Goal: Information Seeking & Learning: Understand process/instructions

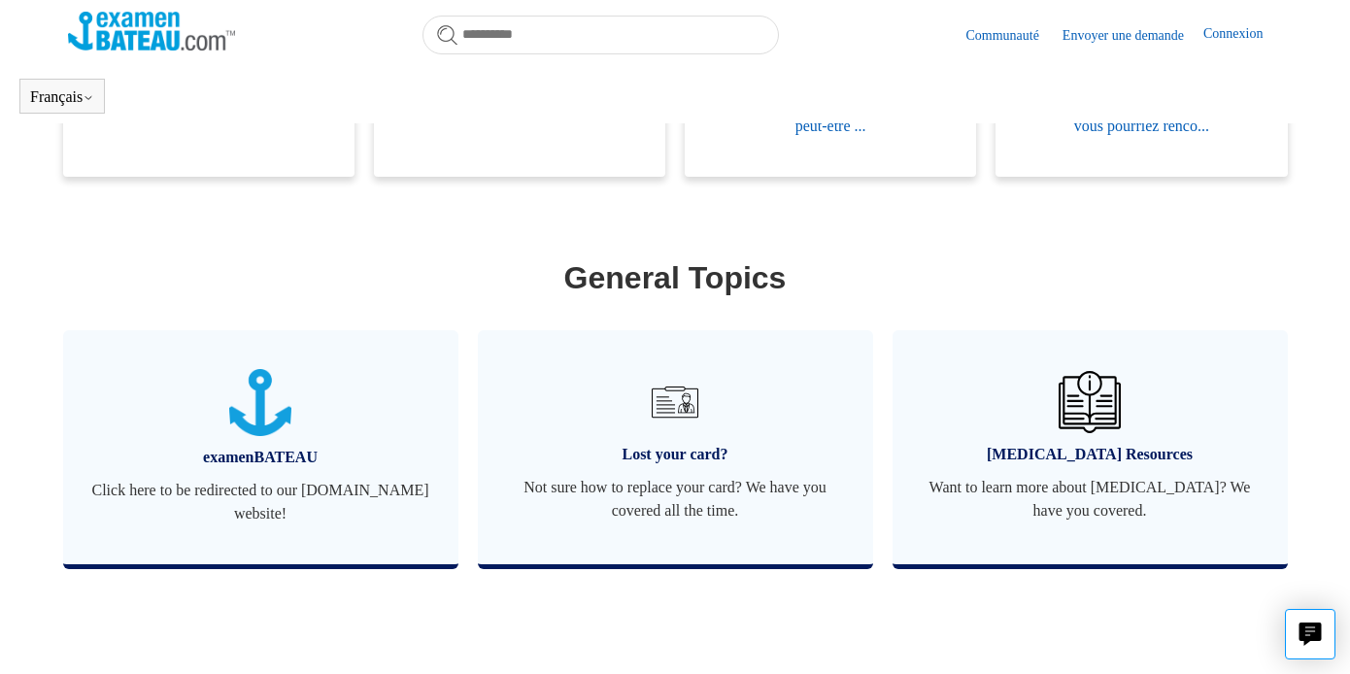
scroll to position [588, 0]
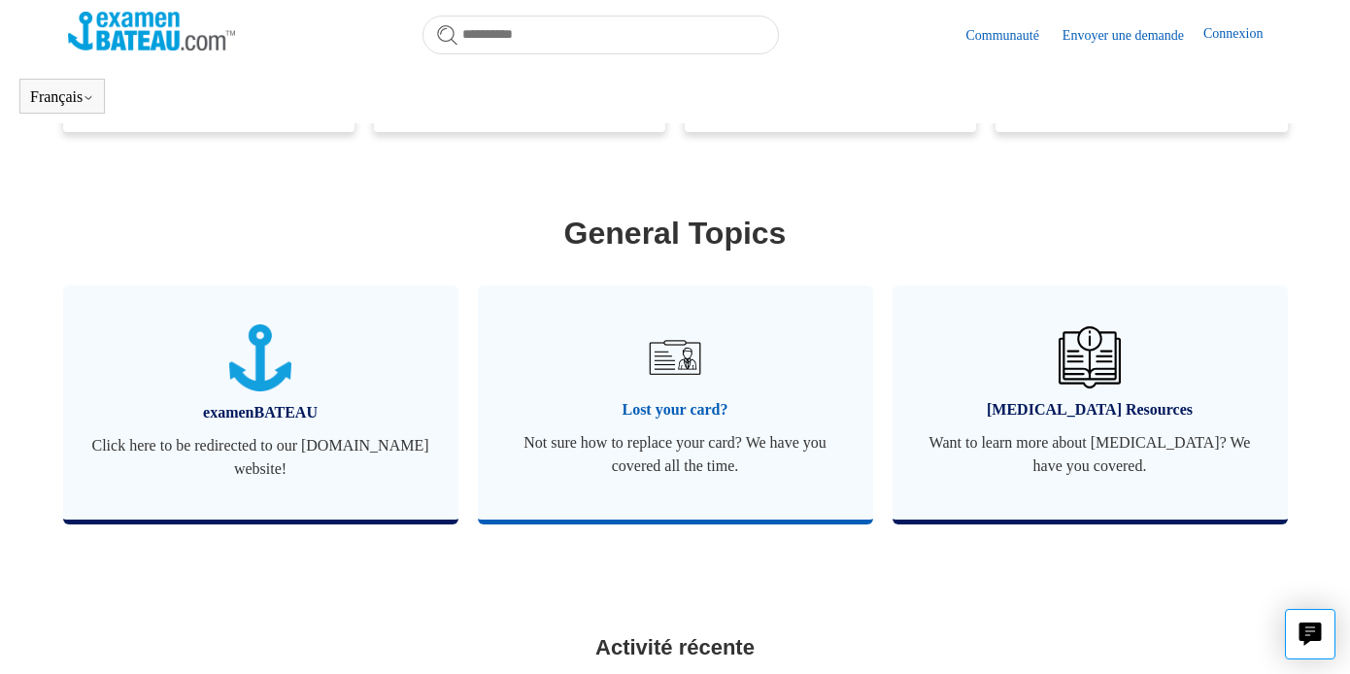
click at [648, 391] on img at bounding box center [675, 357] width 68 height 68
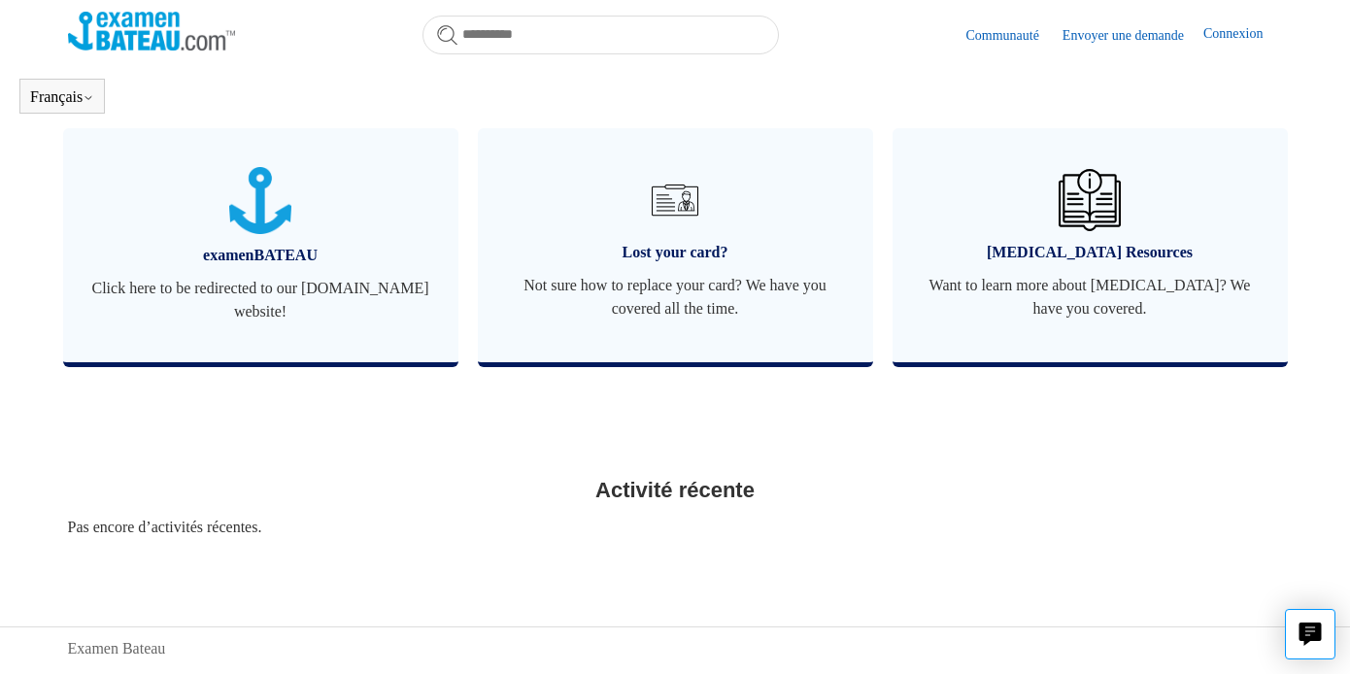
scroll to position [778, 0]
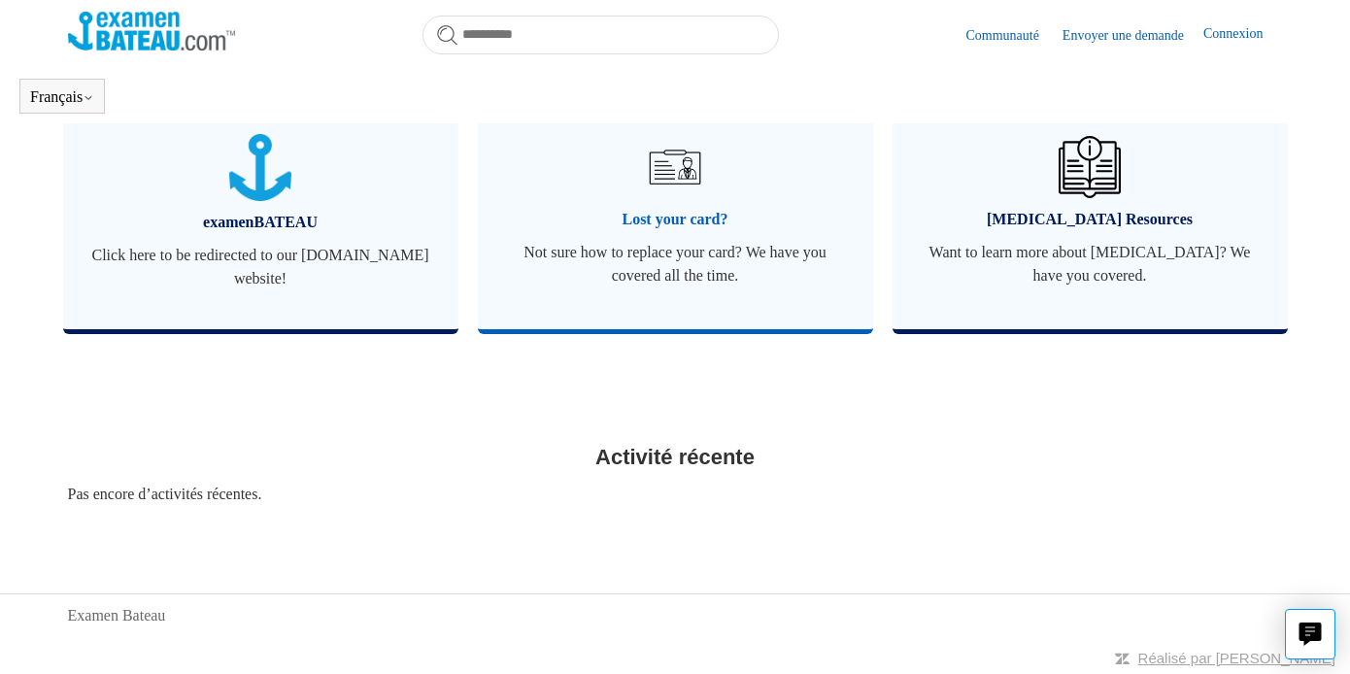
click at [676, 213] on span "Lost your card?" at bounding box center [675, 219] width 337 height 23
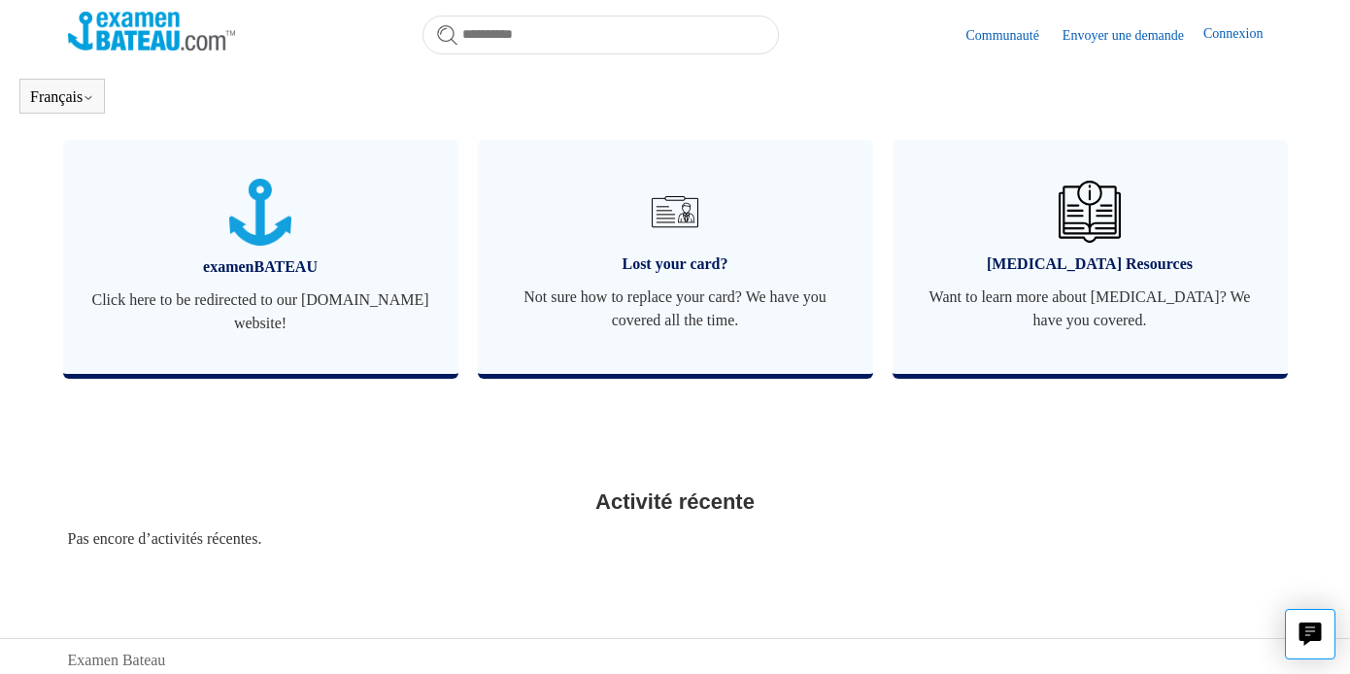
scroll to position [778, 0]
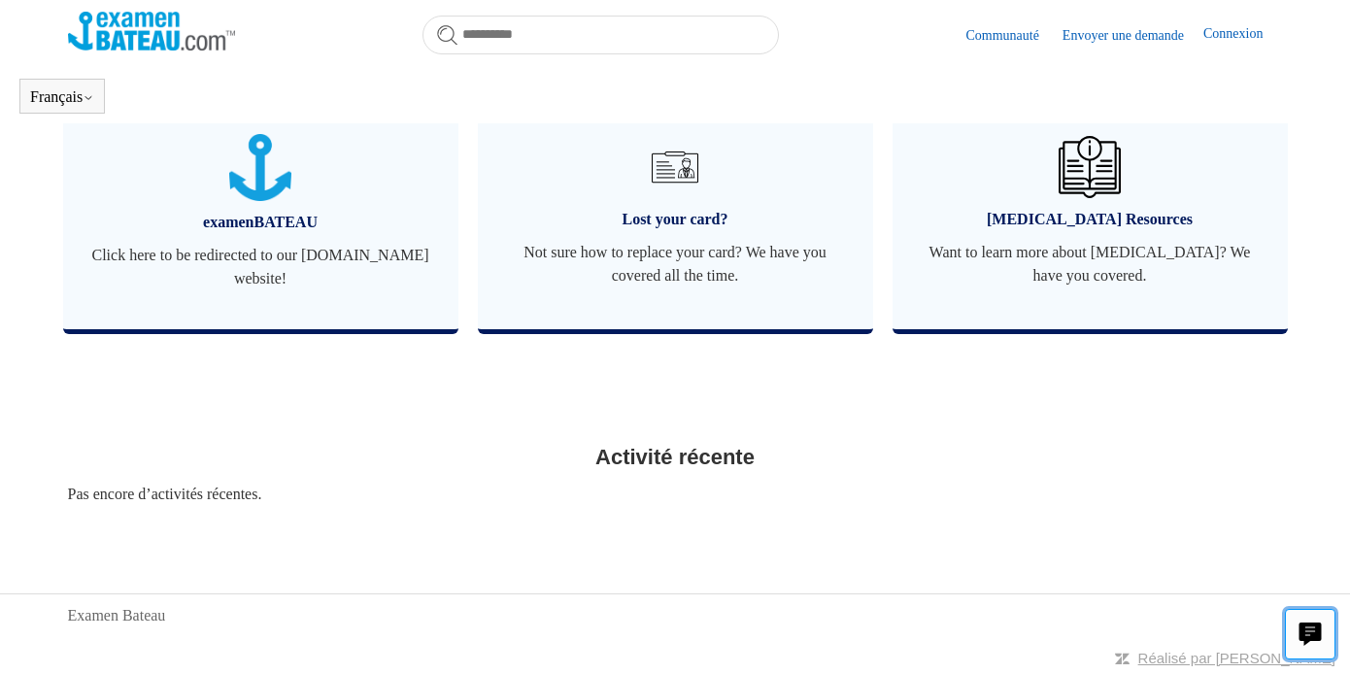
click at [1304, 629] on icon "Live chat" at bounding box center [1311, 632] width 22 height 18
